Goal: Task Accomplishment & Management: Manage account settings

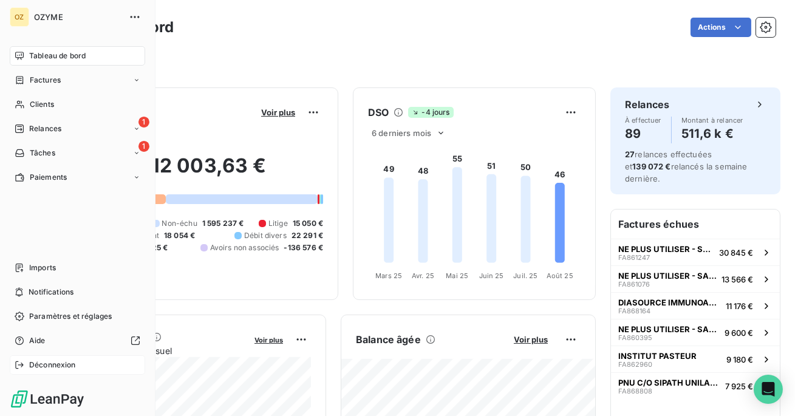
click at [24, 371] on div "Déconnexion" at bounding box center [77, 364] width 135 height 19
